Goal: Information Seeking & Learning: Learn about a topic

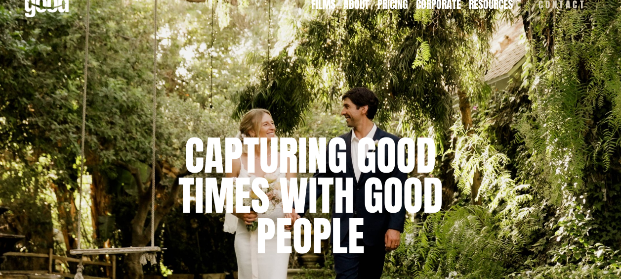
scroll to position [15, 0]
click at [390, 0] on link "Pricing" at bounding box center [393, 4] width 31 height 15
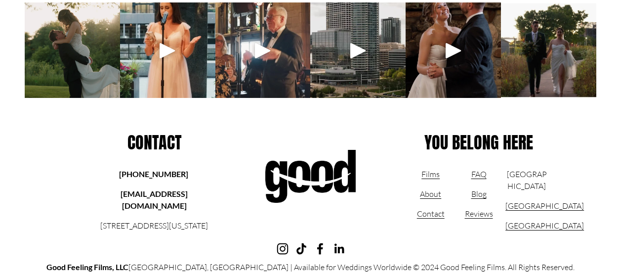
scroll to position [2295, 0]
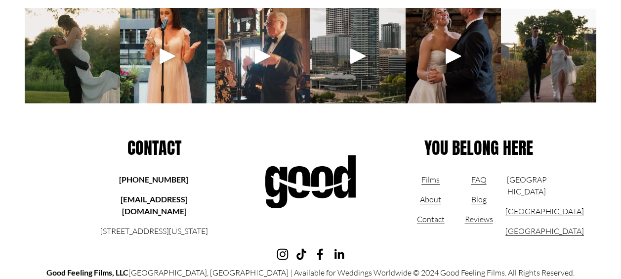
click at [452, 68] on div at bounding box center [454, 56] width 24 height 24
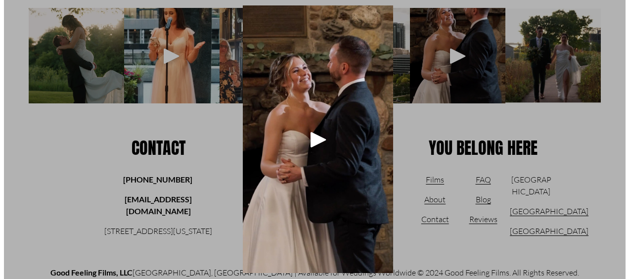
scroll to position [2268, 0]
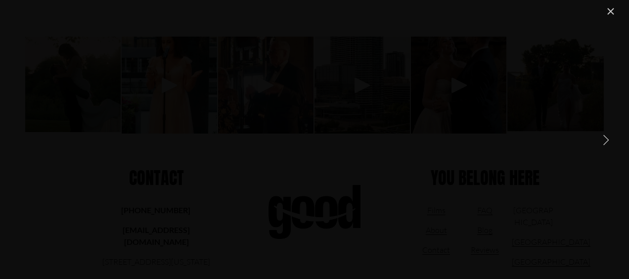
click at [613, 7] on link "Close" at bounding box center [611, 11] width 12 height 12
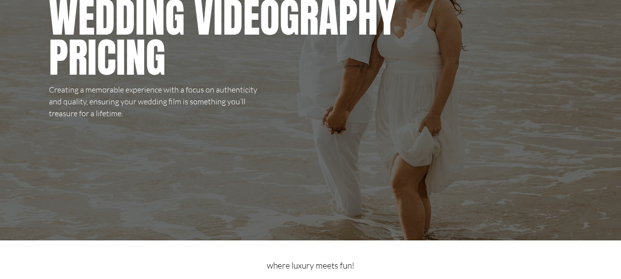
scroll to position [0, 0]
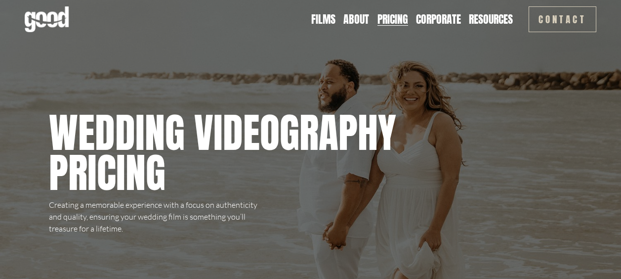
click at [320, 17] on link "Films" at bounding box center [323, 19] width 24 height 15
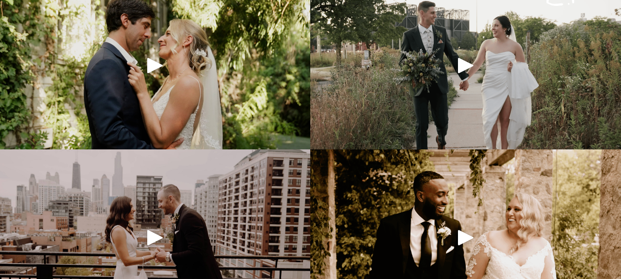
scroll to position [639, 0]
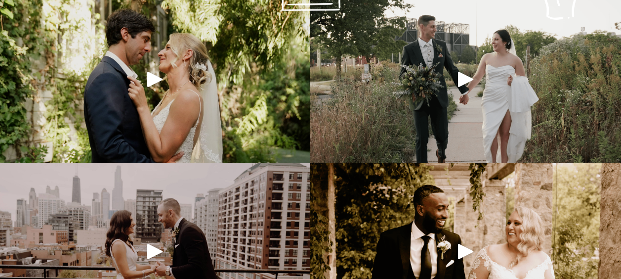
click at [150, 85] on div "Play" at bounding box center [155, 79] width 24 height 24
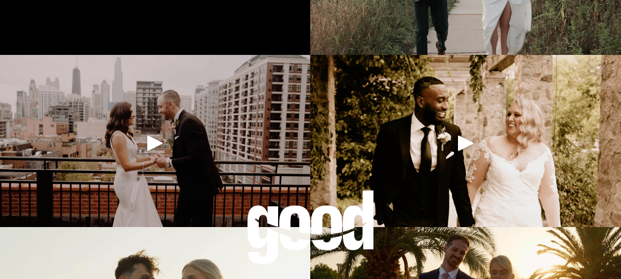
scroll to position [760, 0]
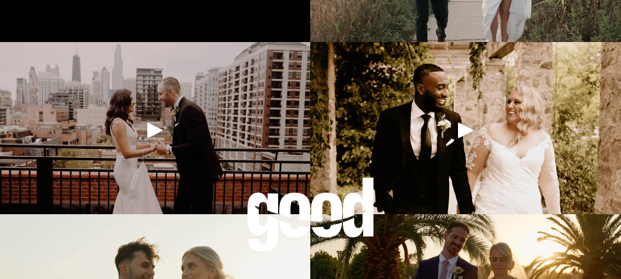
click at [153, 132] on div "Play" at bounding box center [155, 130] width 24 height 24
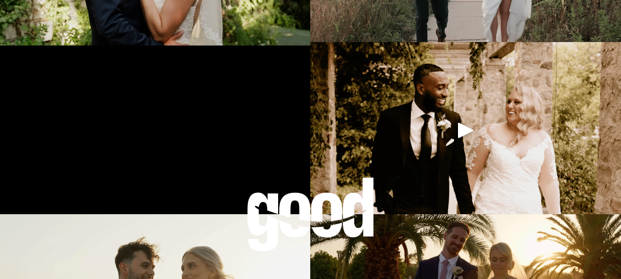
click at [294, 214] on div at bounding box center [311, 214] width 128 height 74
click at [294, 220] on div at bounding box center [311, 214] width 128 height 74
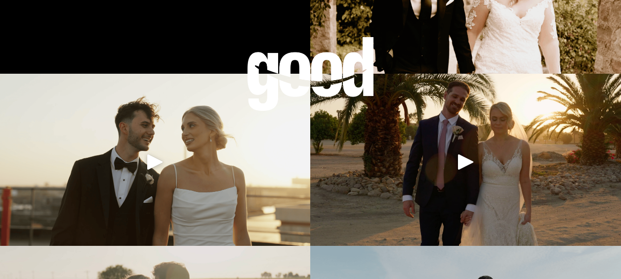
scroll to position [902, 0]
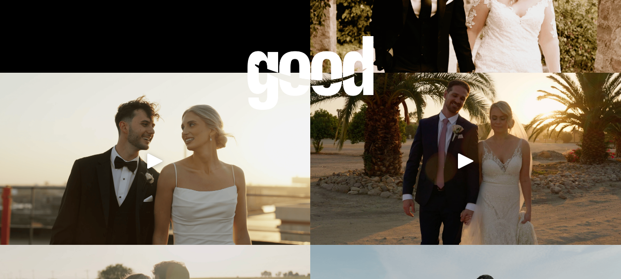
click at [148, 171] on div "Play" at bounding box center [155, 161] width 24 height 24
